Goal: Task Accomplishment & Management: Use online tool/utility

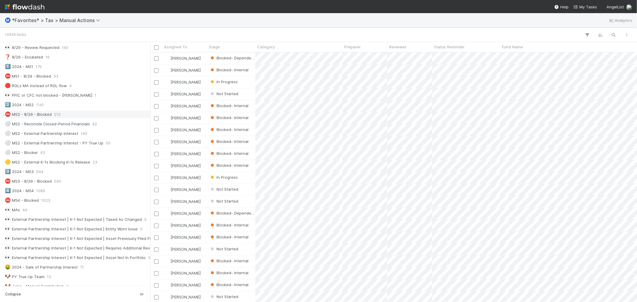
scroll to position [133, 0]
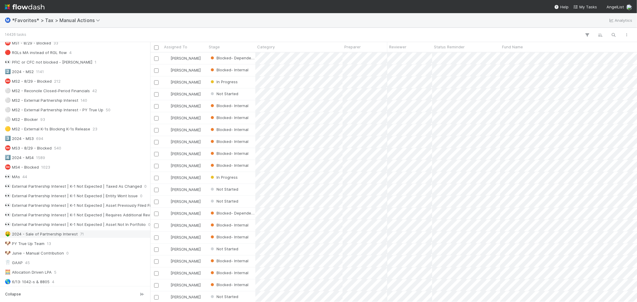
click at [97, 232] on div "🤑 2024 - Sale of Partnership Interest 71" at bounding box center [77, 234] width 144 height 7
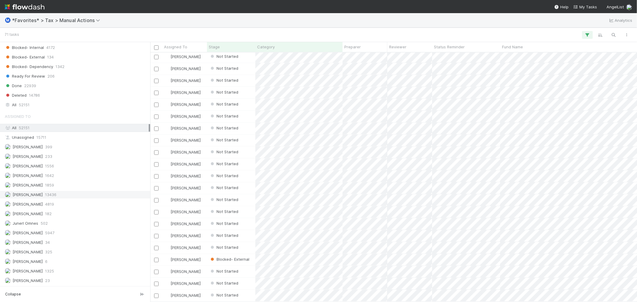
scroll to position [615, 0]
click at [67, 220] on div "Junerl Omnes 502" at bounding box center [77, 223] width 144 height 7
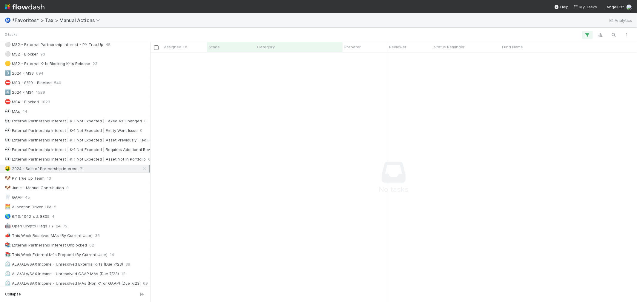
scroll to position [197, 0]
click at [81, 183] on div "🐶 PY True Up Team 13" at bounding box center [77, 178] width 144 height 7
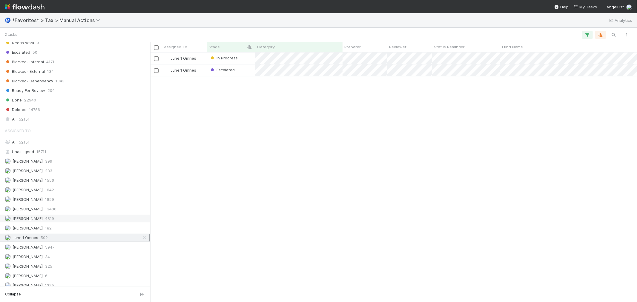
scroll to position [615, 0]
click at [72, 101] on div "All 52151" at bounding box center [75, 105] width 150 height 8
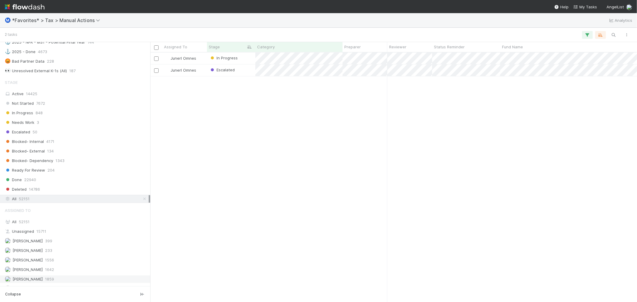
scroll to position [615, 0]
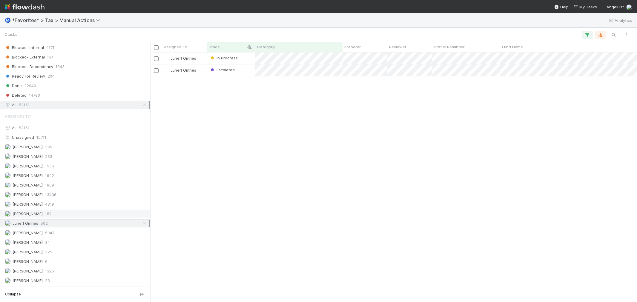
click at [73, 214] on div "Johnmel Matining 182" at bounding box center [77, 213] width 144 height 7
click at [73, 226] on div "Junerl Omnes 502" at bounding box center [77, 223] width 144 height 7
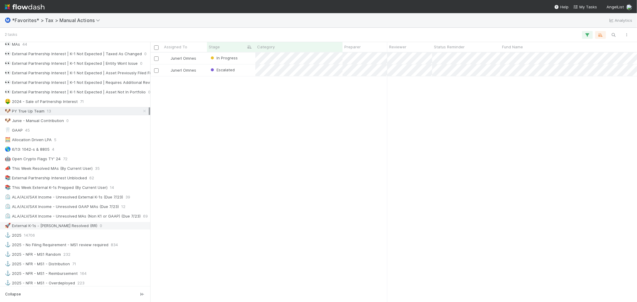
scroll to position [232, 0]
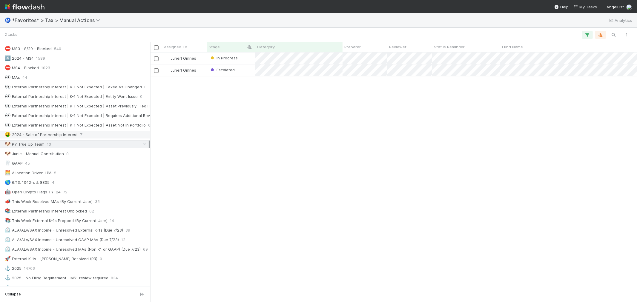
click at [81, 136] on span "71" at bounding box center [82, 134] width 4 height 7
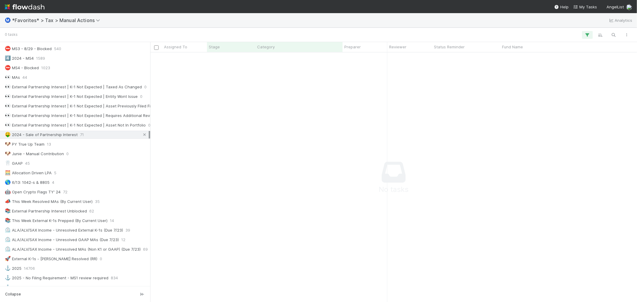
click at [142, 136] on icon at bounding box center [145, 135] width 6 height 4
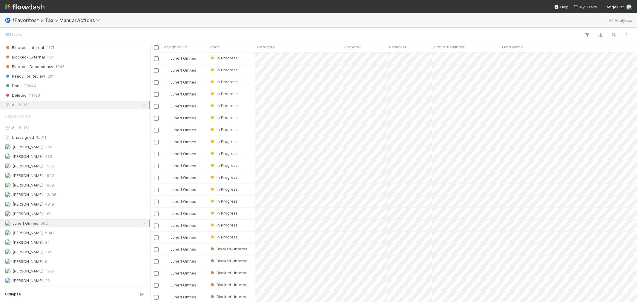
click at [70, 107] on div "All 52151" at bounding box center [77, 104] width 144 height 7
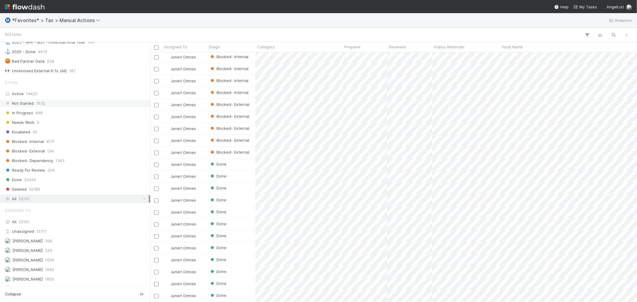
click at [51, 107] on div "Not Started 7672" at bounding box center [77, 103] width 144 height 7
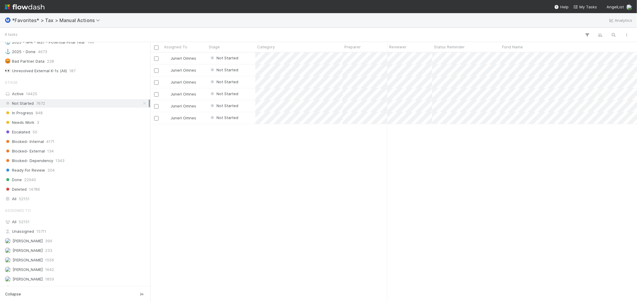
click at [360, 175] on div "Junerl Omnes Not Started [DATE] 6:42:06 AM [DATE] 5:29:51 AM 0 Junerl Omnes Not…" at bounding box center [393, 177] width 487 height 249
click at [347, 177] on div "Junerl Omnes Not Started [DATE] 6:42:06 AM [DATE] 5:29:51 AM 0 Junerl Omnes Not…" at bounding box center [393, 177] width 487 height 249
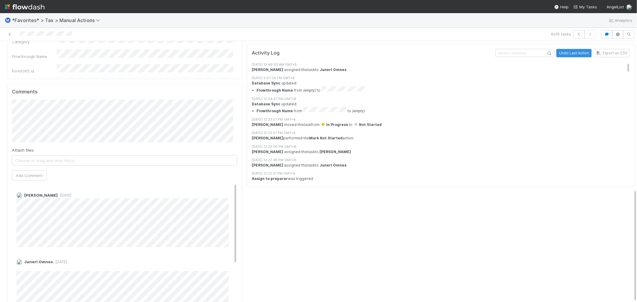
scroll to position [5, 0]
click at [275, 214] on div "Tyche Activity Log Undo Last Action Export as CSV [DATE] 12:46:03 AM GMT+8 [PER…" at bounding box center [441, 29] width 393 height 627
click at [307, 251] on div "Tyche Activity Log Undo Last Action Export as CSV [DATE] 12:46:03 AM GMT+8 [PER…" at bounding box center [441, 29] width 393 height 627
drag, startPoint x: 422, startPoint y: 163, endPoint x: 782, endPoint y: 10, distance: 390.7
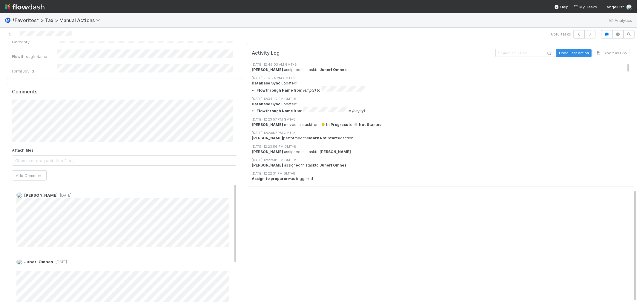
click at [637, 10] on html "Ⓜ️ *Favorites* > Tax > Manual Actions Analytics 6 of 6 tasks Not Started Junerl…" at bounding box center [318, 151] width 637 height 302
